Goal: Information Seeking & Learning: Compare options

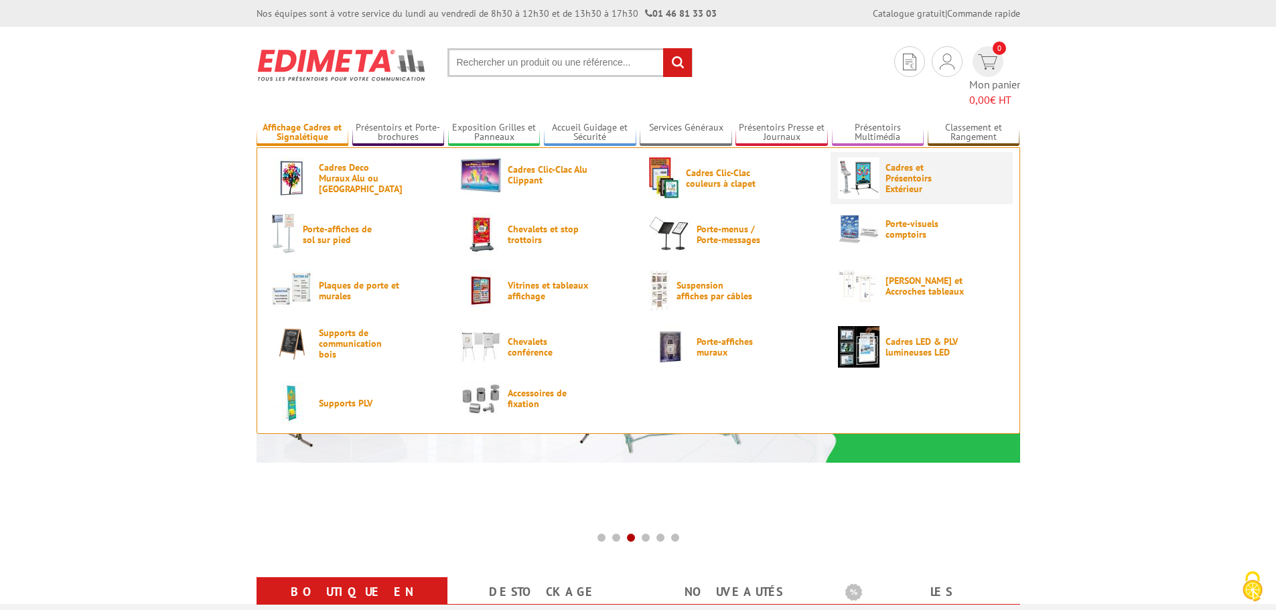
click at [905, 162] on span "Cadres et Présentoirs Extérieur" at bounding box center [925, 178] width 80 height 32
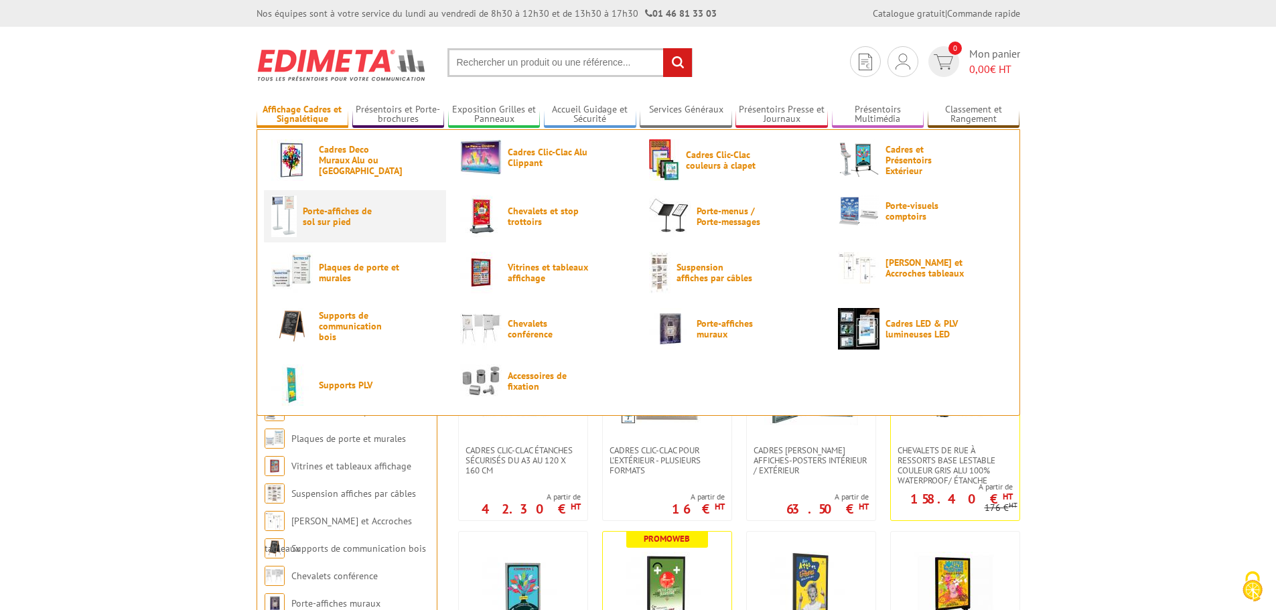
click at [400, 232] on link "Porte-affiches de sol sur pied" at bounding box center [354, 217] width 167 height 42
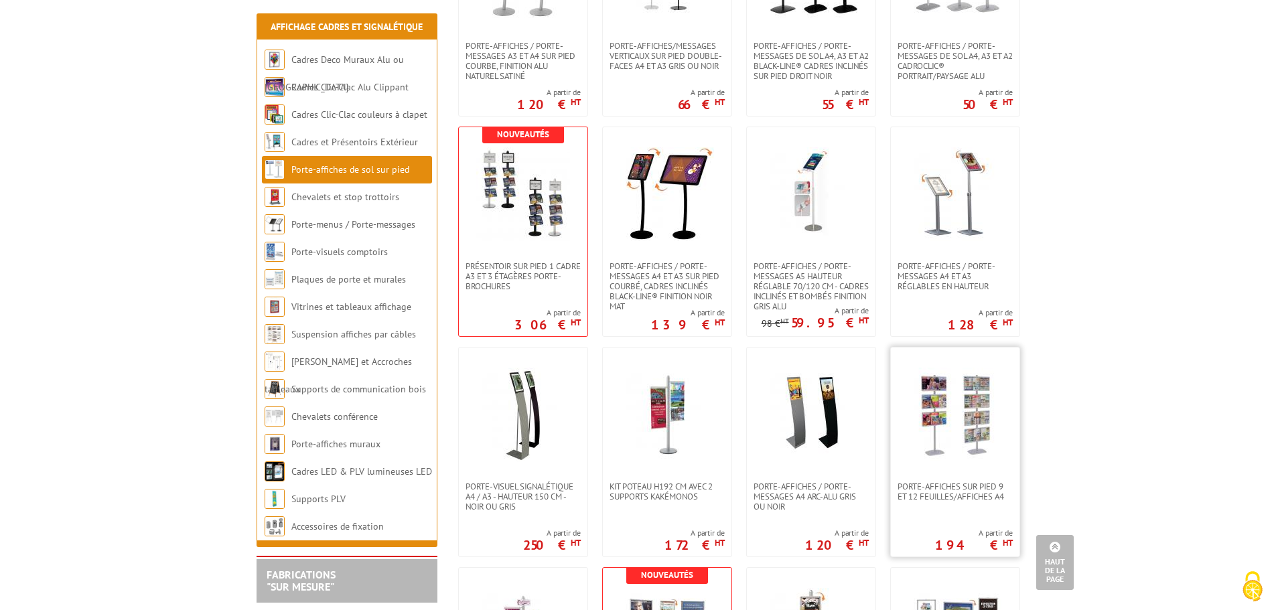
scroll to position [1272, 0]
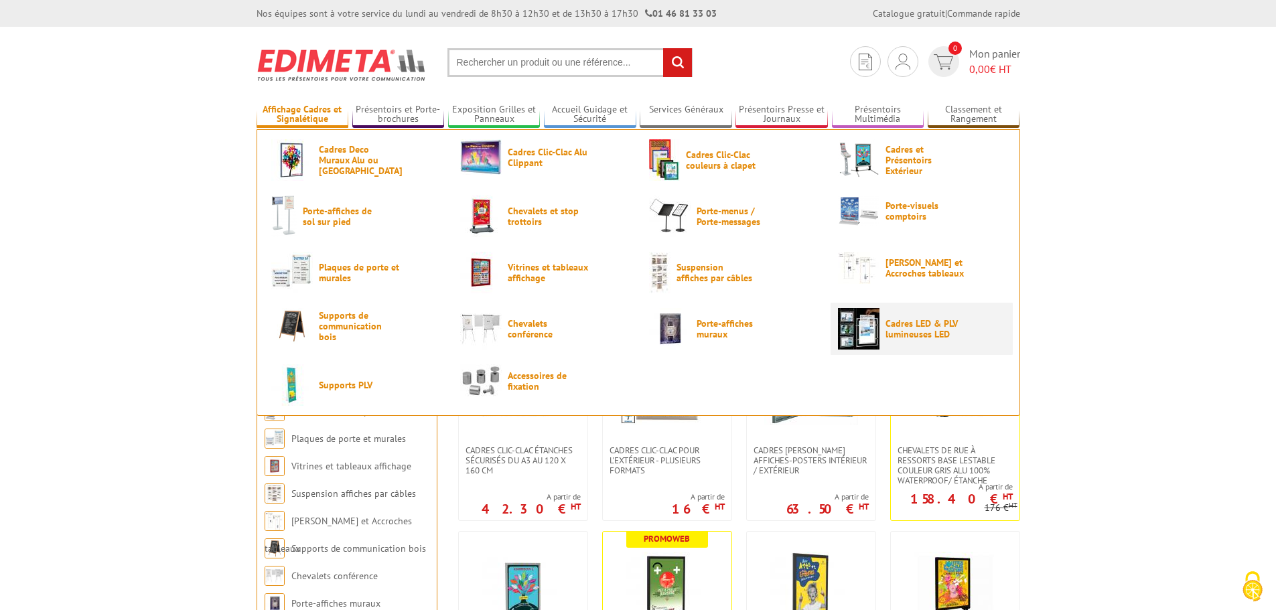
click at [990, 332] on link "Cadres LED & PLV lumineuses LED" at bounding box center [921, 329] width 167 height 42
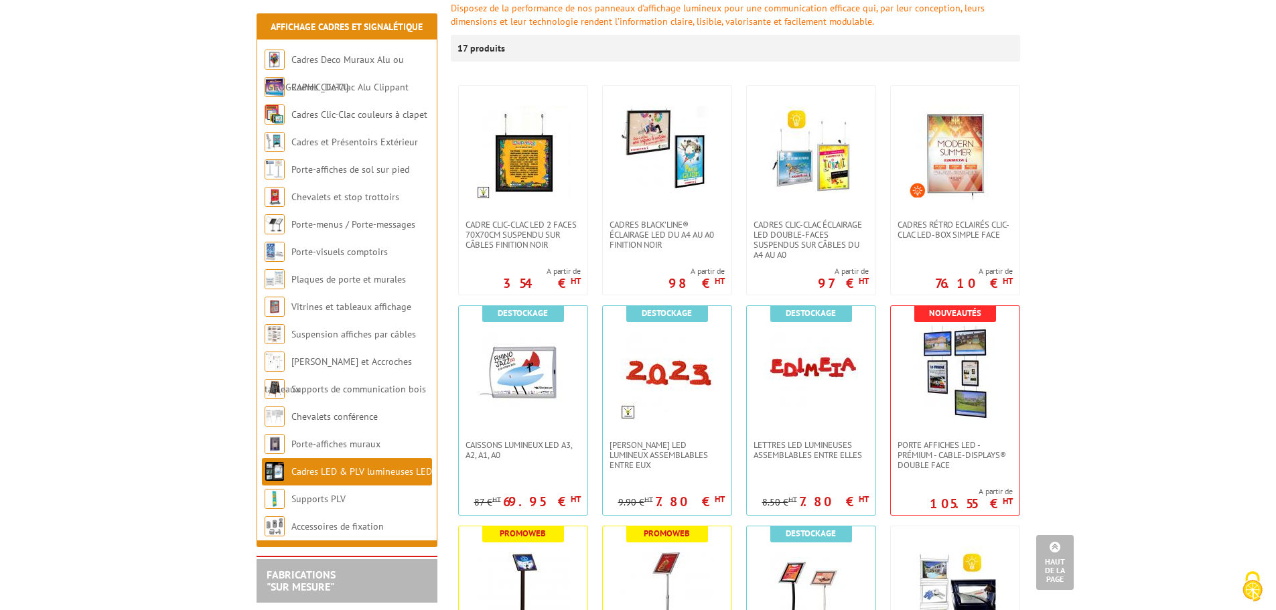
scroll to position [134, 0]
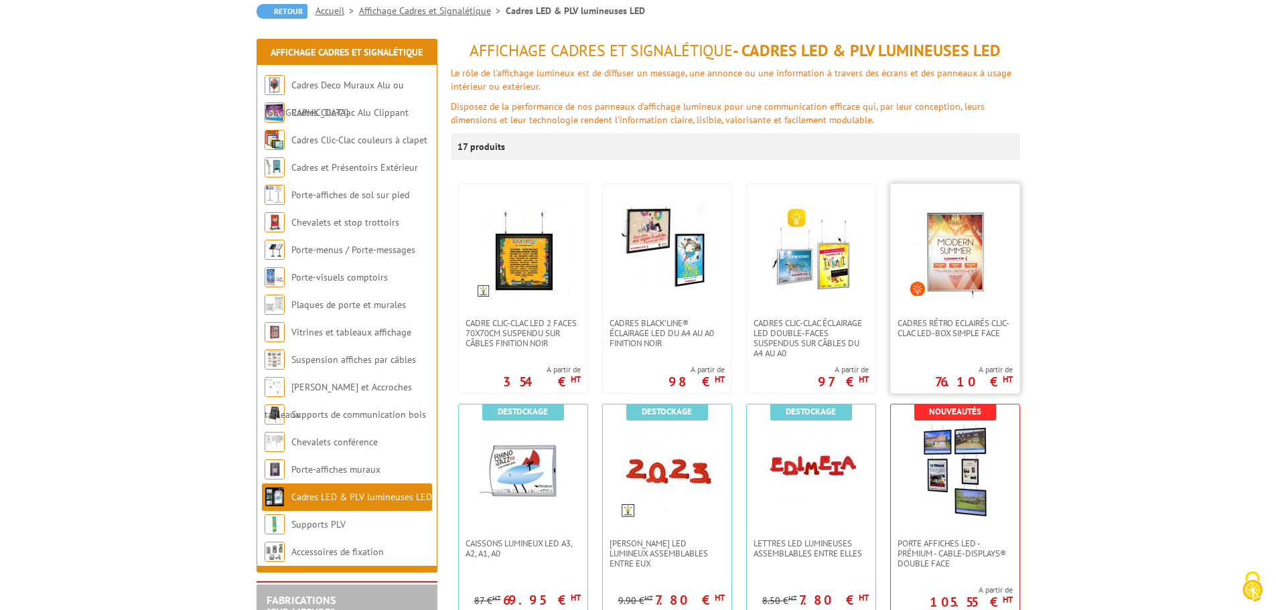
click at [975, 258] on img at bounding box center [955, 251] width 94 height 94
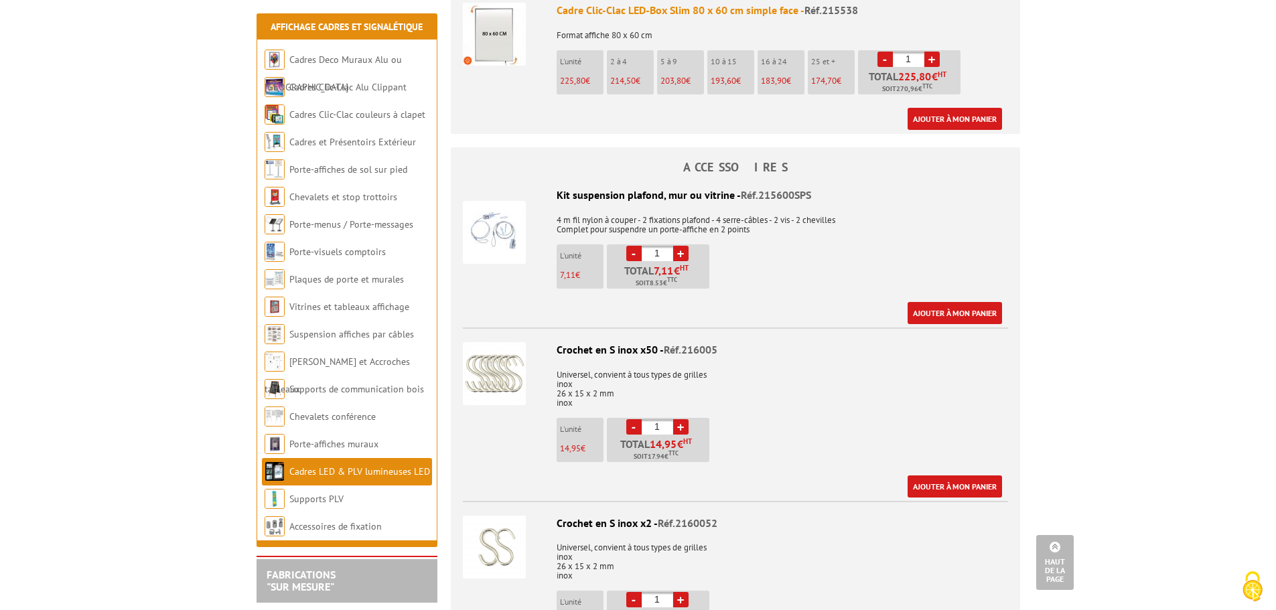
scroll to position [1607, 0]
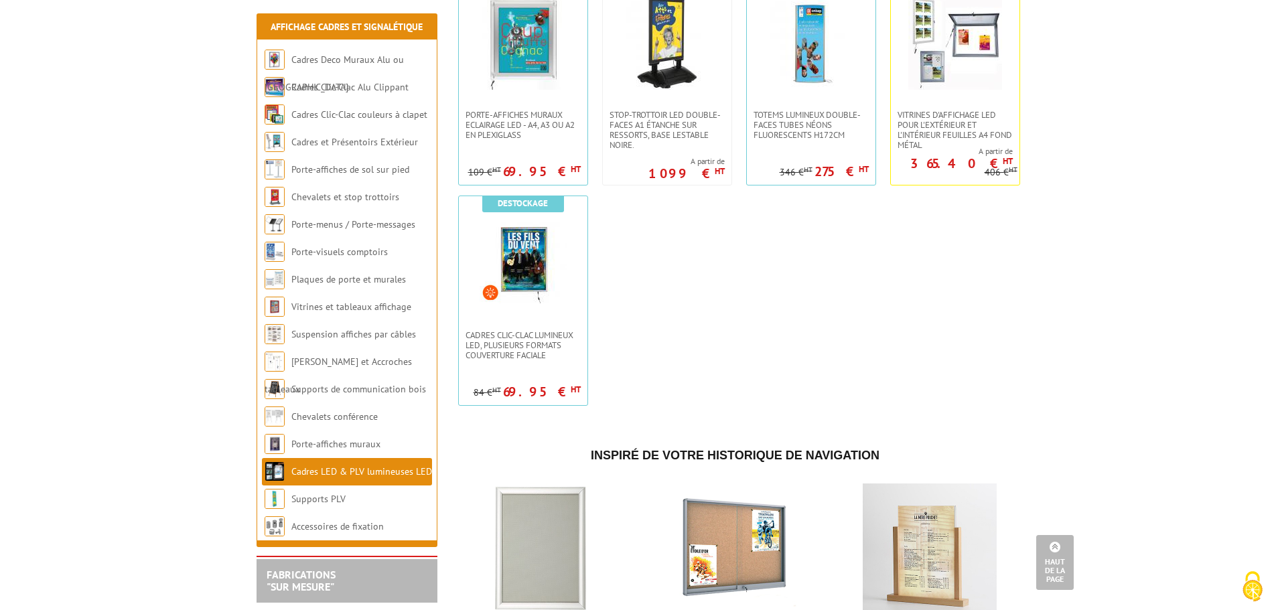
scroll to position [1004, 0]
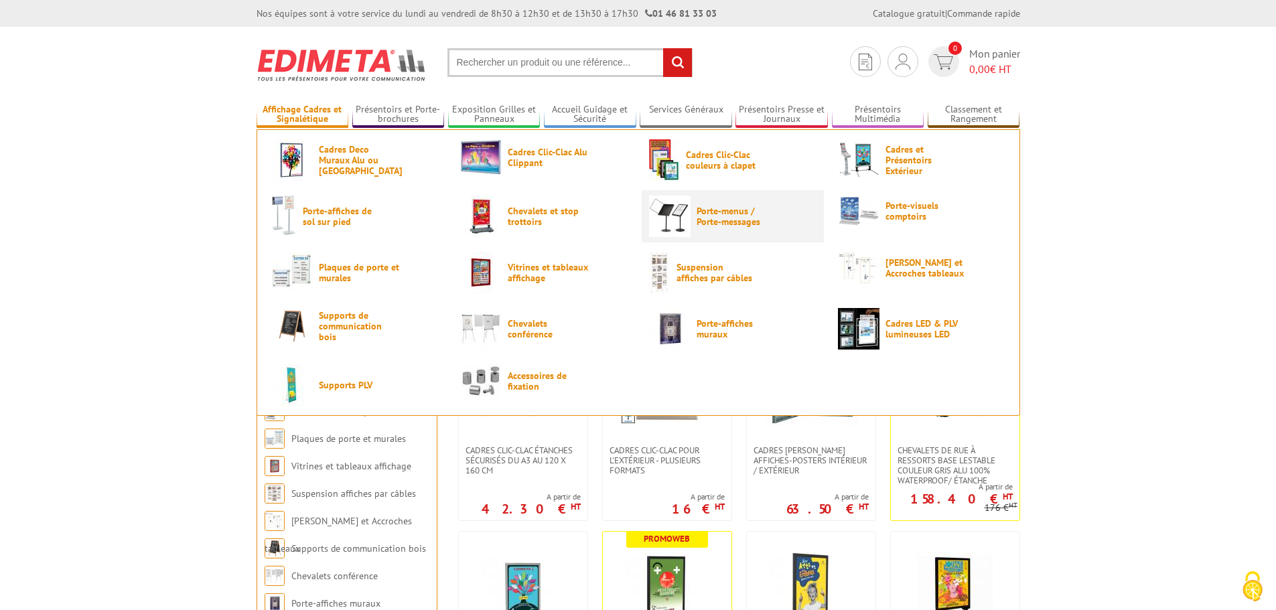
click at [749, 214] on span "Porte-menus / Porte-messages" at bounding box center [736, 216] width 80 height 21
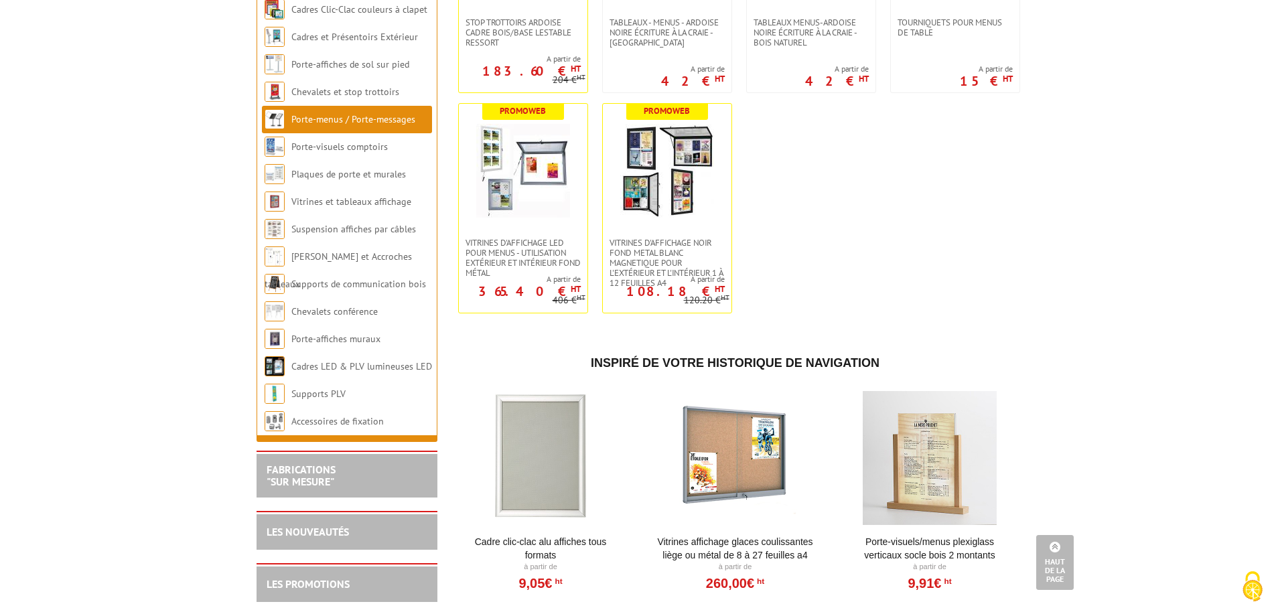
scroll to position [2344, 0]
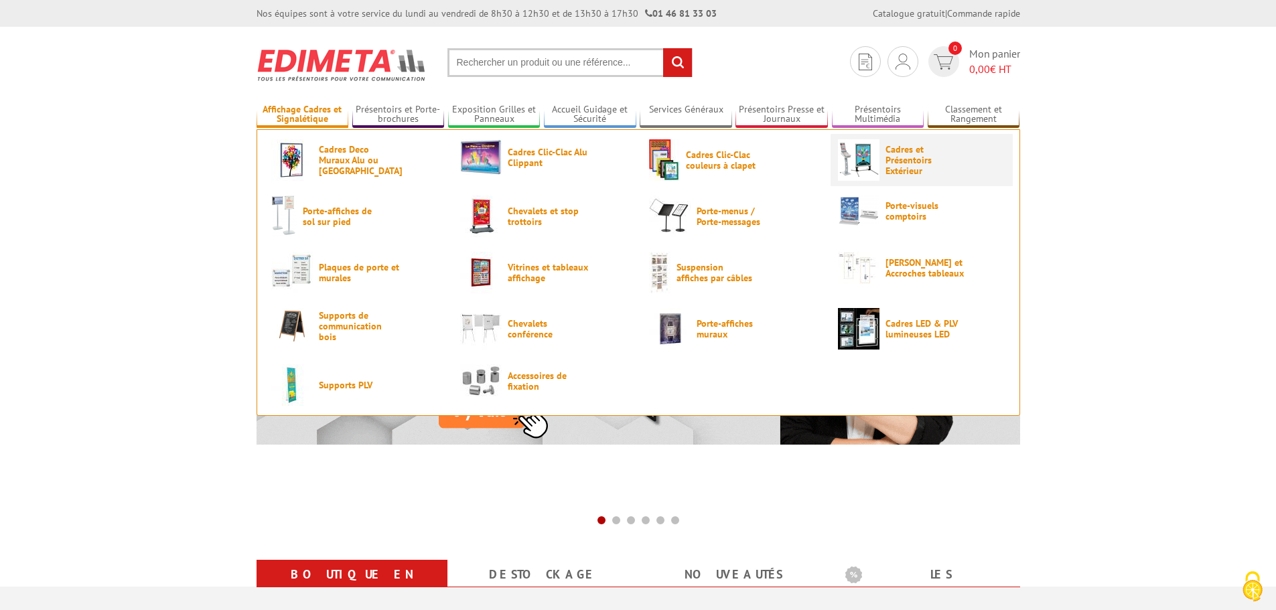
click at [892, 169] on span "Cadres et Présentoirs Extérieur" at bounding box center [925, 160] width 80 height 32
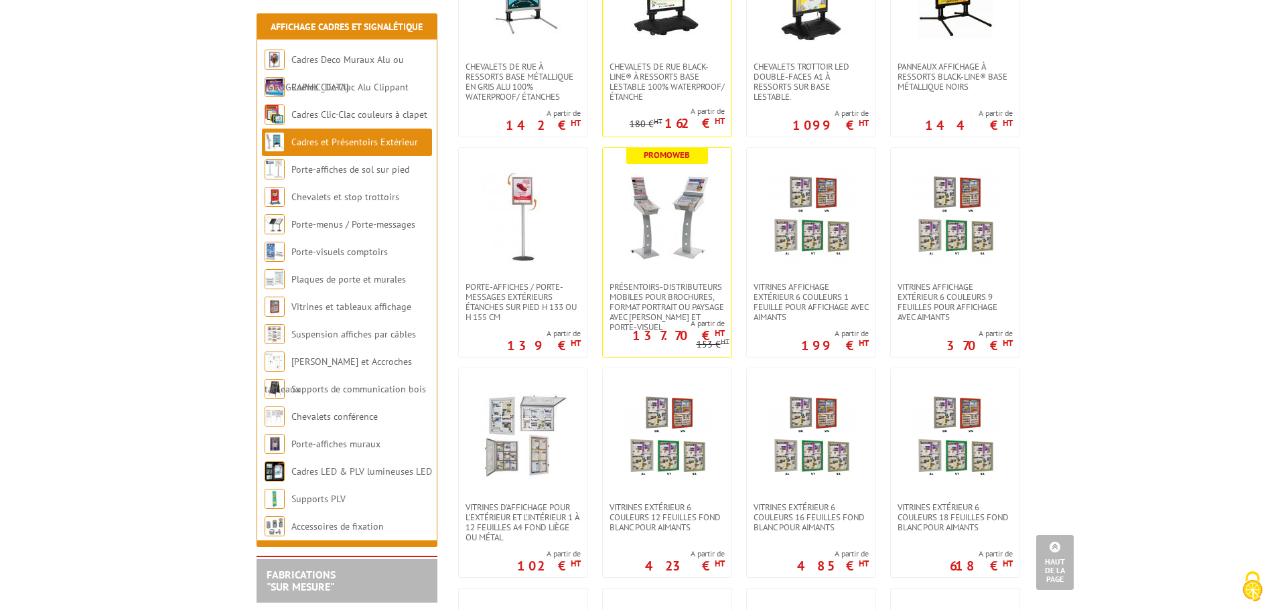
scroll to position [603, 0]
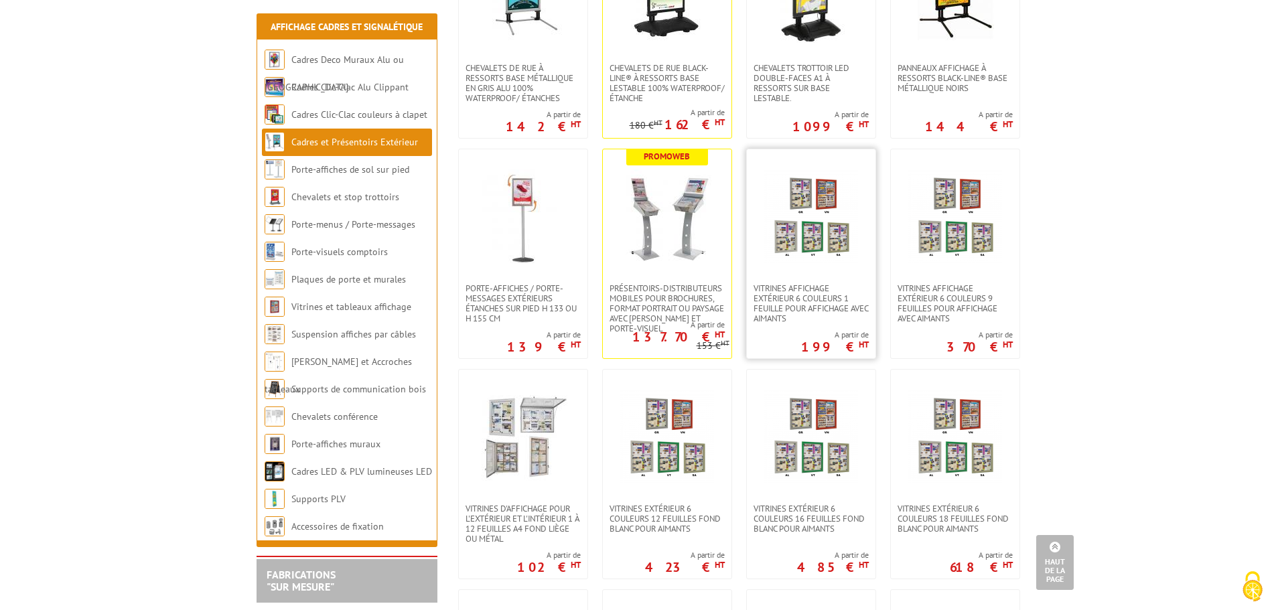
click at [813, 214] on img at bounding box center [811, 216] width 94 height 94
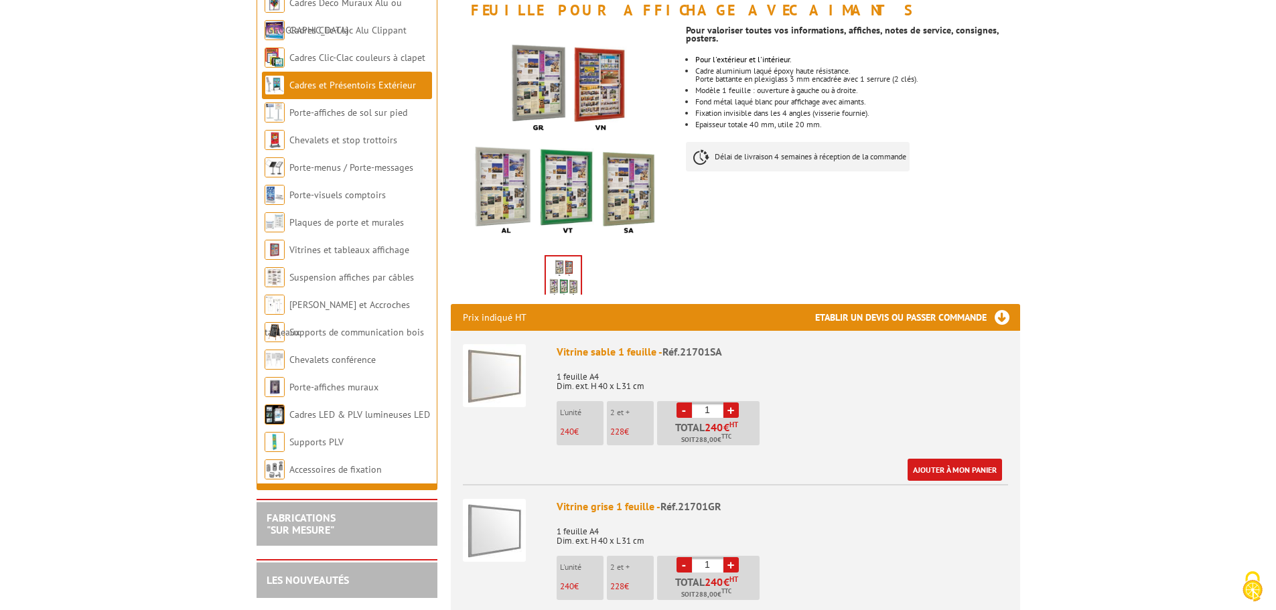
scroll to position [268, 0]
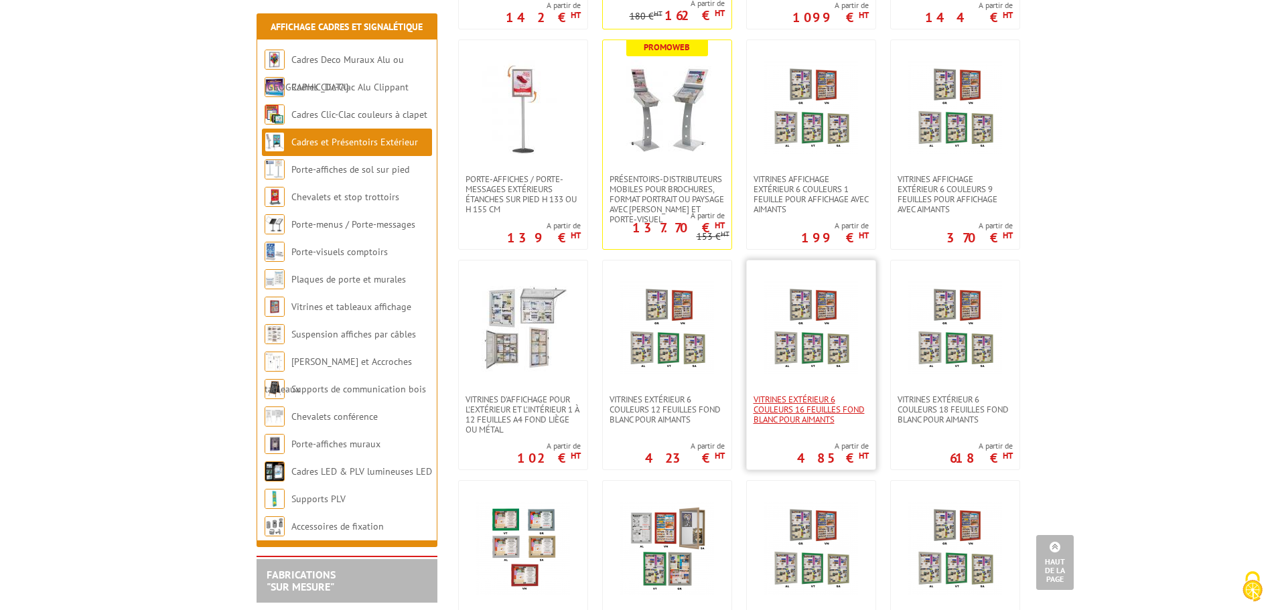
scroll to position [704, 0]
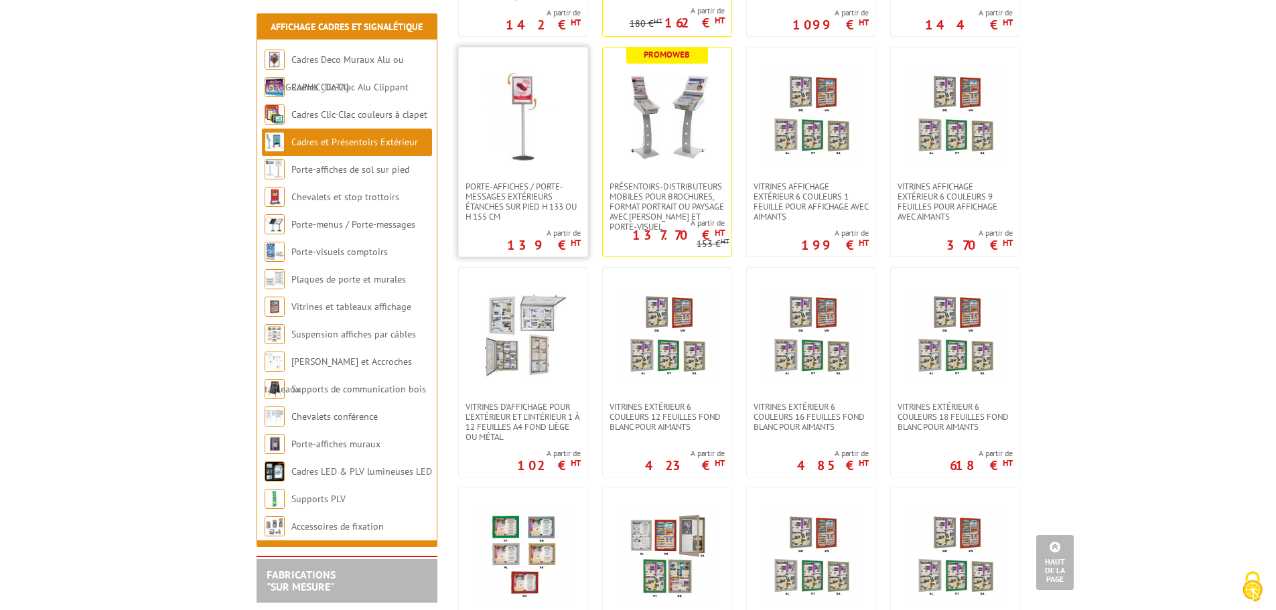
click at [524, 129] on img at bounding box center [523, 115] width 94 height 94
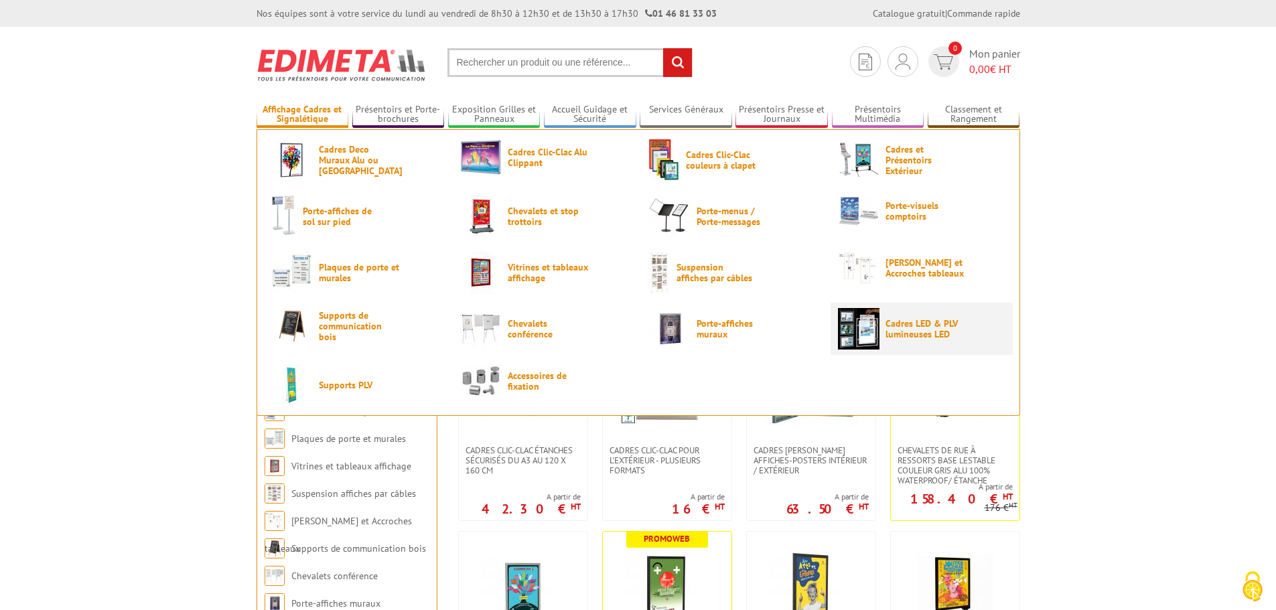
click at [868, 335] on img at bounding box center [859, 329] width 42 height 42
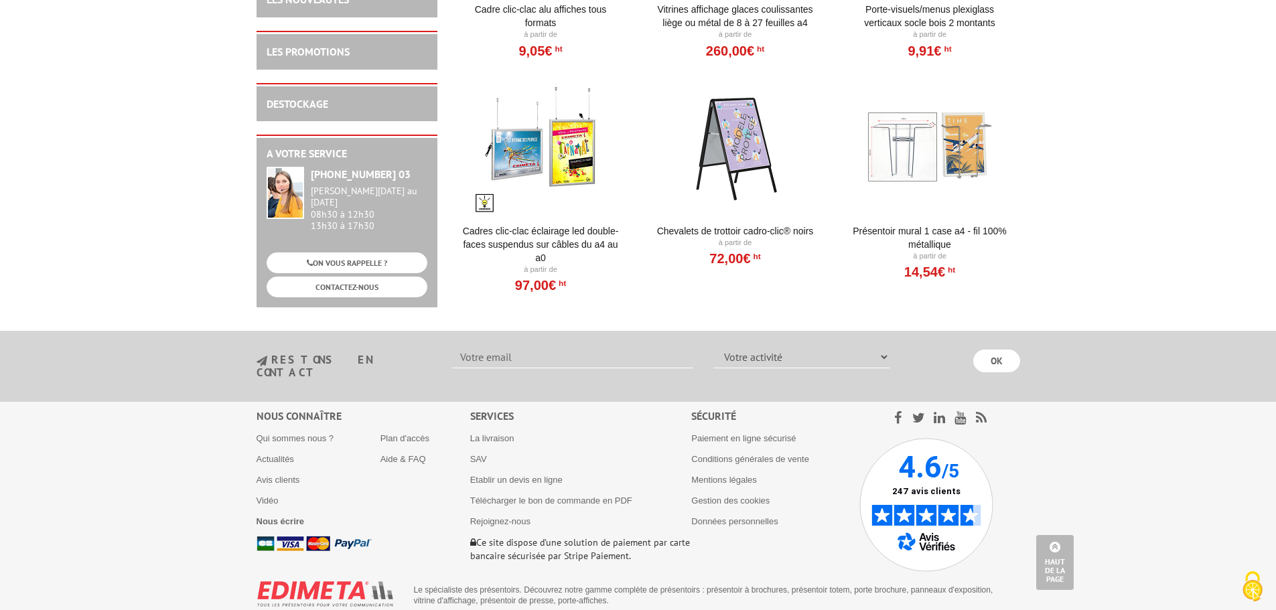
scroll to position [1649, 0]
